Goal: Subscribe to service/newsletter: Subscribe to service/newsletter

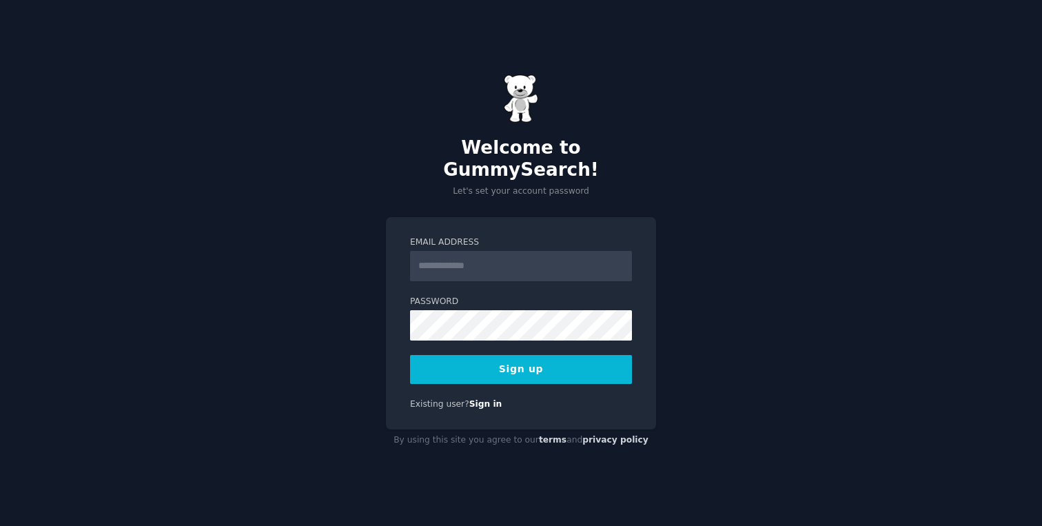
click at [515, 251] on input "Email Address" at bounding box center [521, 266] width 222 height 30
type input "**********"
click at [561, 251] on input "**********" at bounding box center [521, 266] width 222 height 30
click at [483, 355] on button "Sign up" at bounding box center [521, 369] width 222 height 29
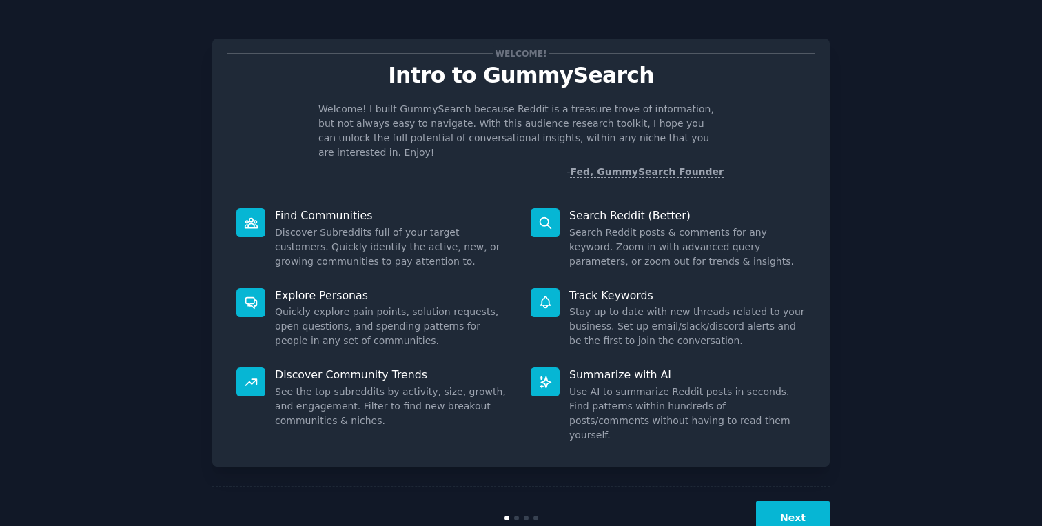
scroll to position [13, 0]
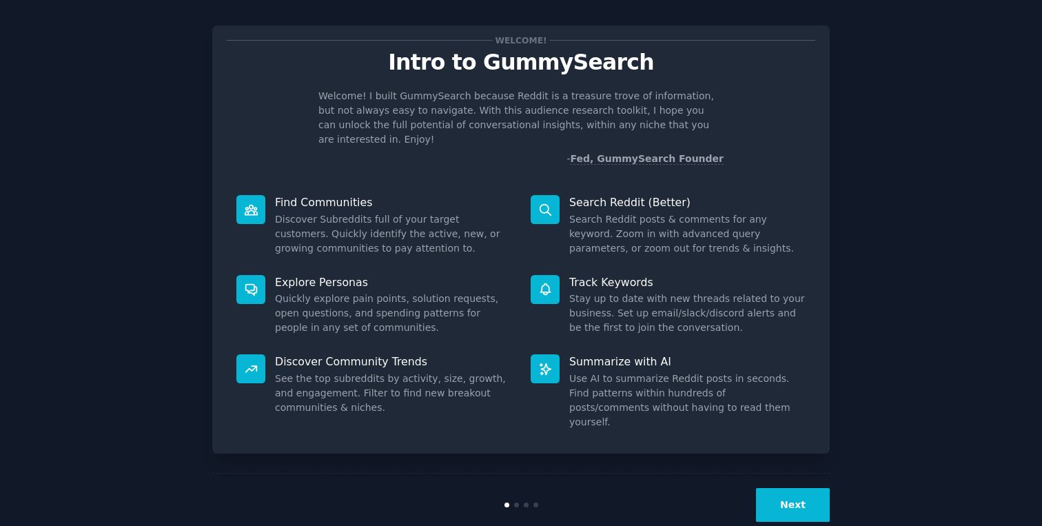
click at [779, 488] on button "Next" at bounding box center [793, 505] width 74 height 34
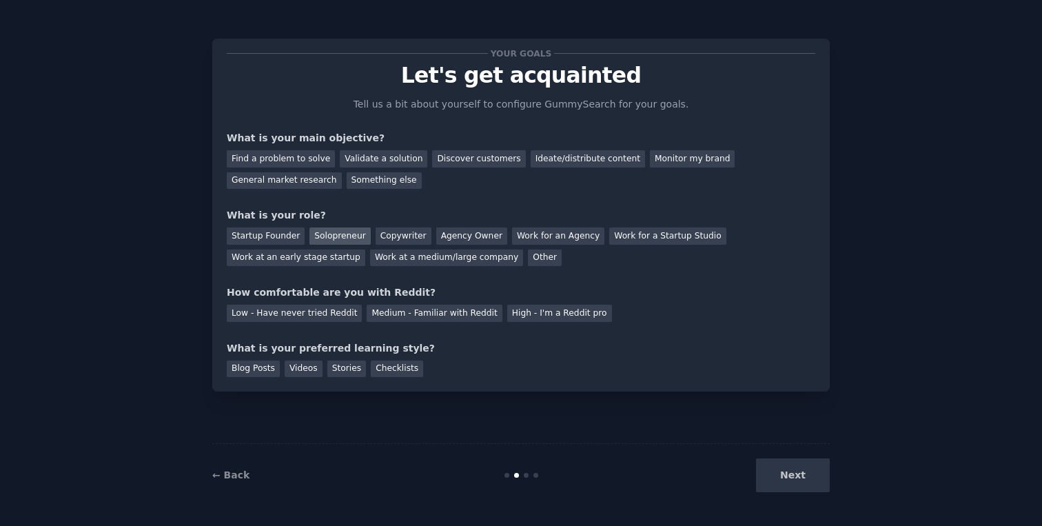
click at [314, 238] on div "Solopreneur" at bounding box center [340, 236] width 61 height 17
click at [307, 181] on div "General market research" at bounding box center [284, 180] width 115 height 17
click at [320, 311] on div "Low - Have never tried Reddit" at bounding box center [294, 313] width 135 height 17
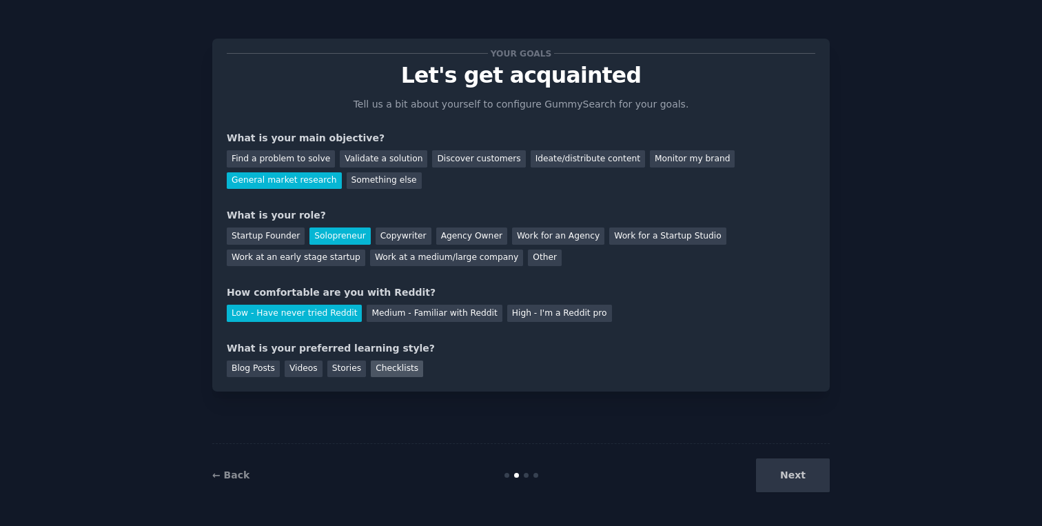
click at [400, 365] on div "Checklists" at bounding box center [397, 369] width 52 height 17
click at [836, 472] on div "Your goals Let's get acquainted Tell us a bit about yourself to configure Gummy…" at bounding box center [521, 262] width 1004 height 487
click at [829, 472] on button "Next" at bounding box center [793, 475] width 74 height 34
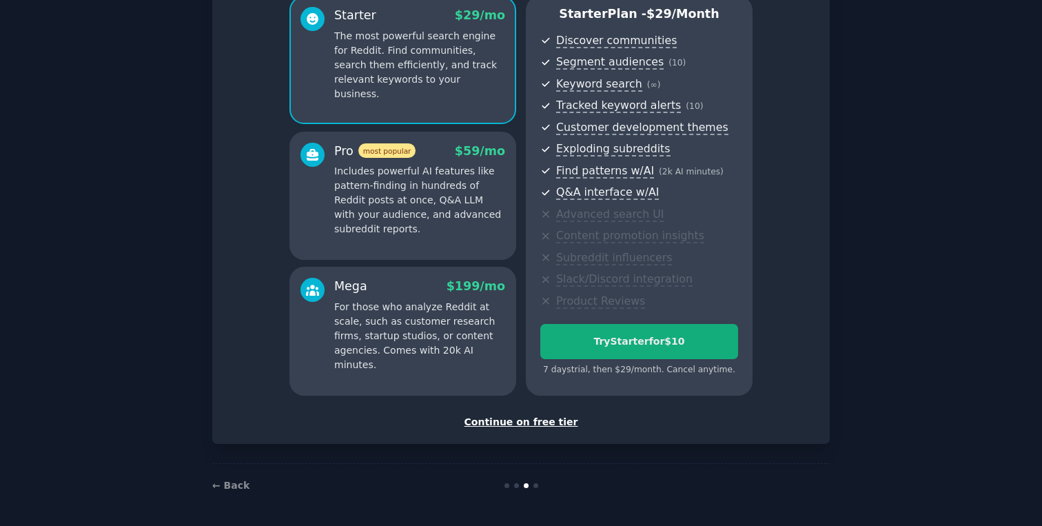
scroll to position [74, 0]
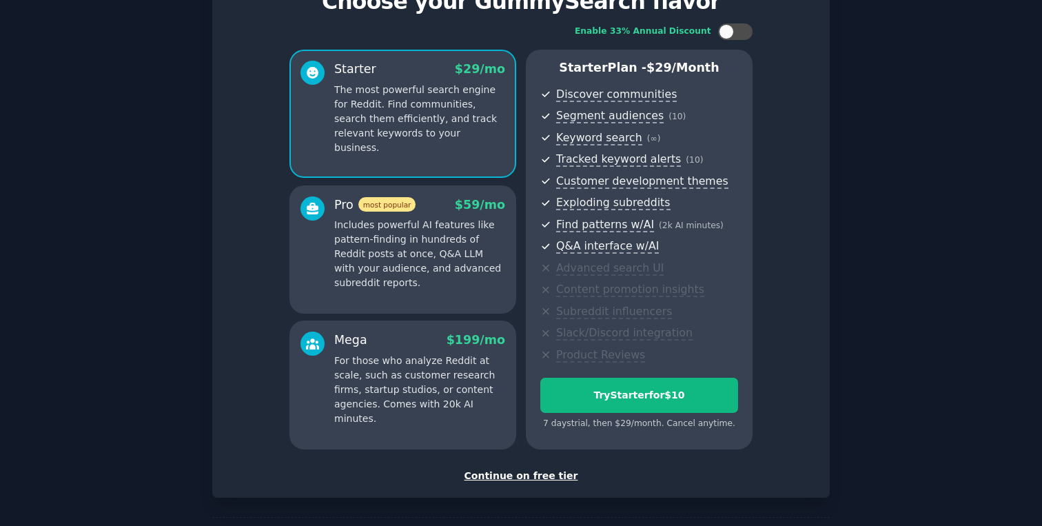
click at [541, 487] on div "Set up your account Choose your GummySearch flavor Enable 33% Annual Discount S…" at bounding box center [521, 231] width 618 height 533
click at [545, 478] on div "Continue on free tier" at bounding box center [521, 476] width 589 height 14
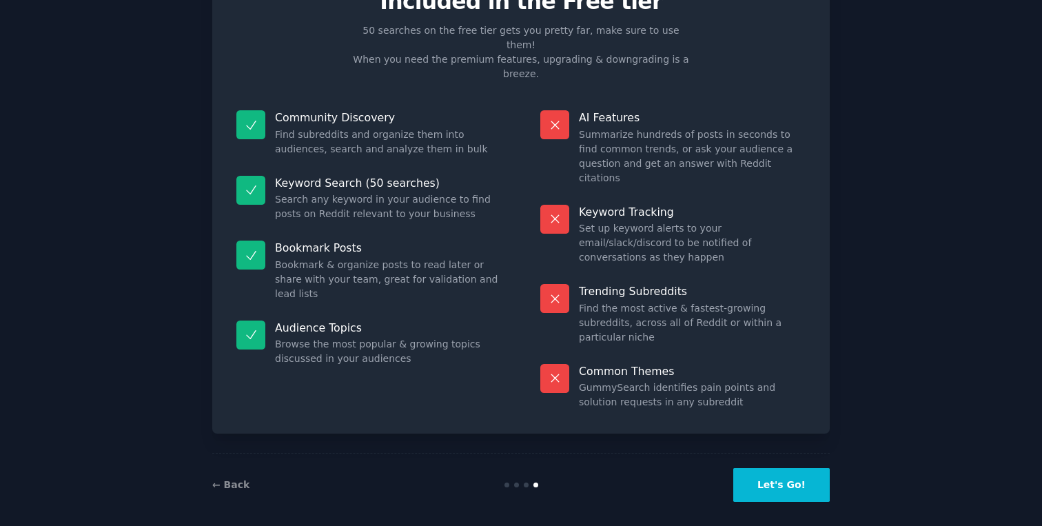
scroll to position [11, 0]
